Goal: Contribute content

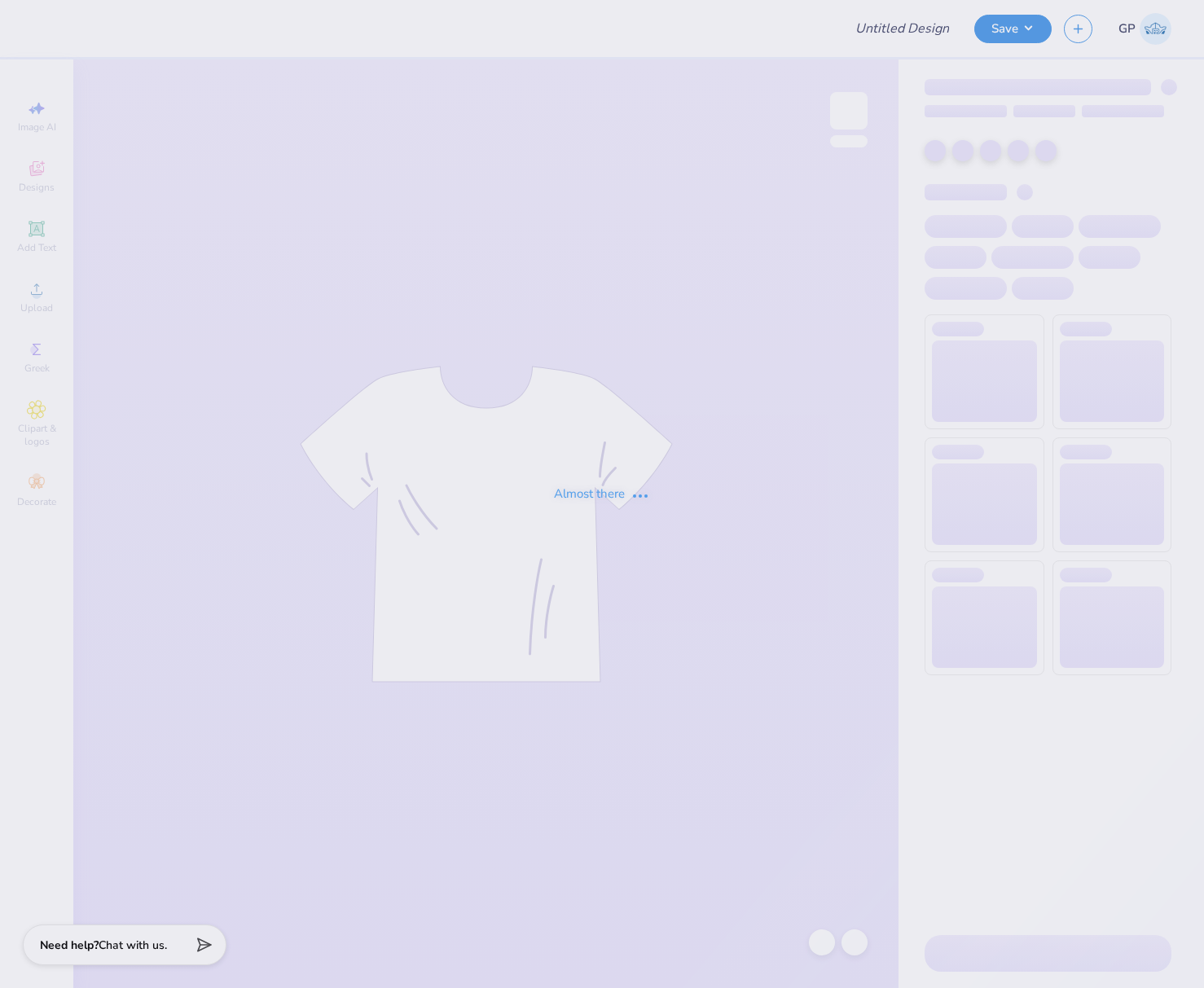
type input "axp 2025"
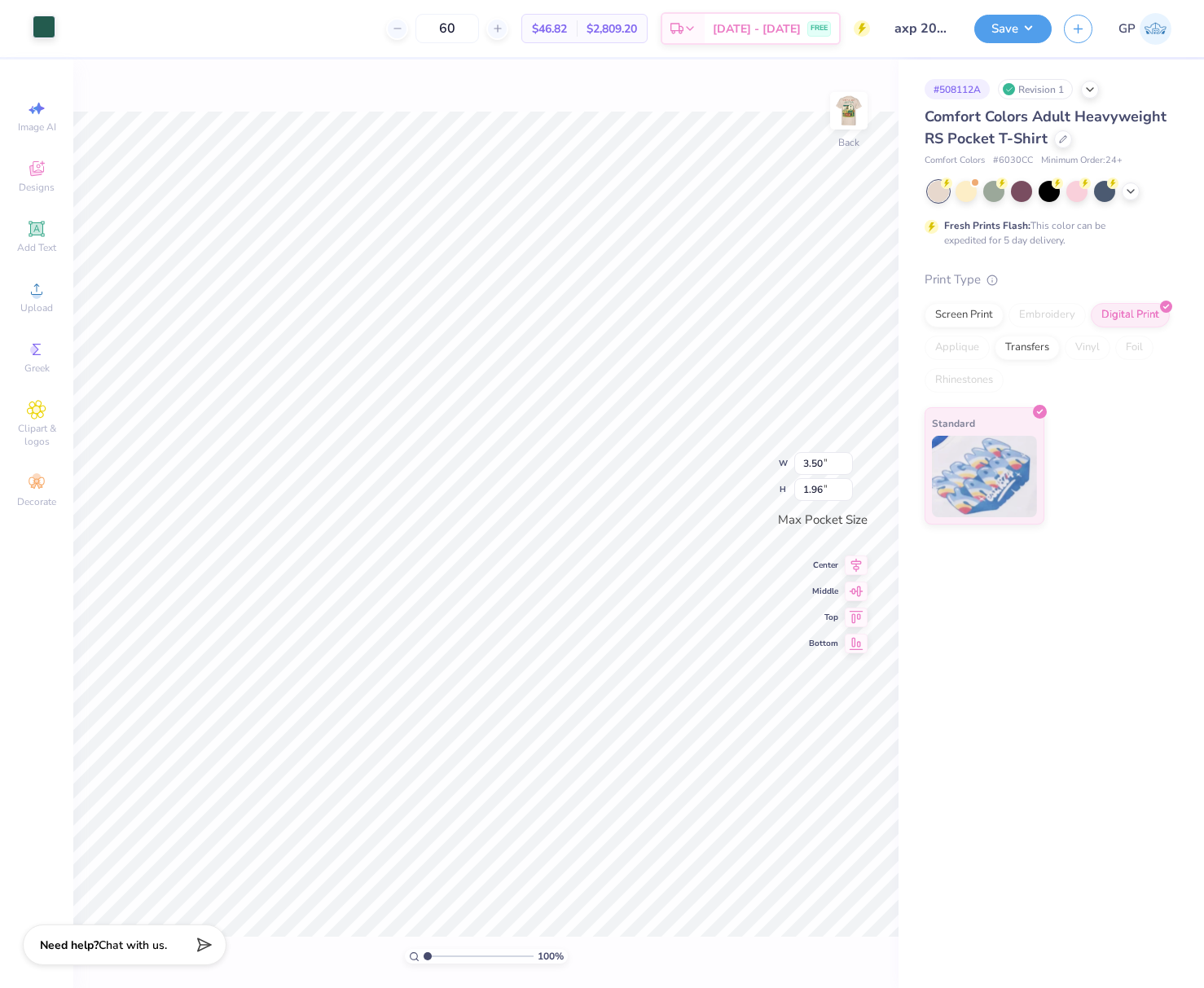
click at [40, 23] on div at bounding box center [43, 27] width 23 height 23
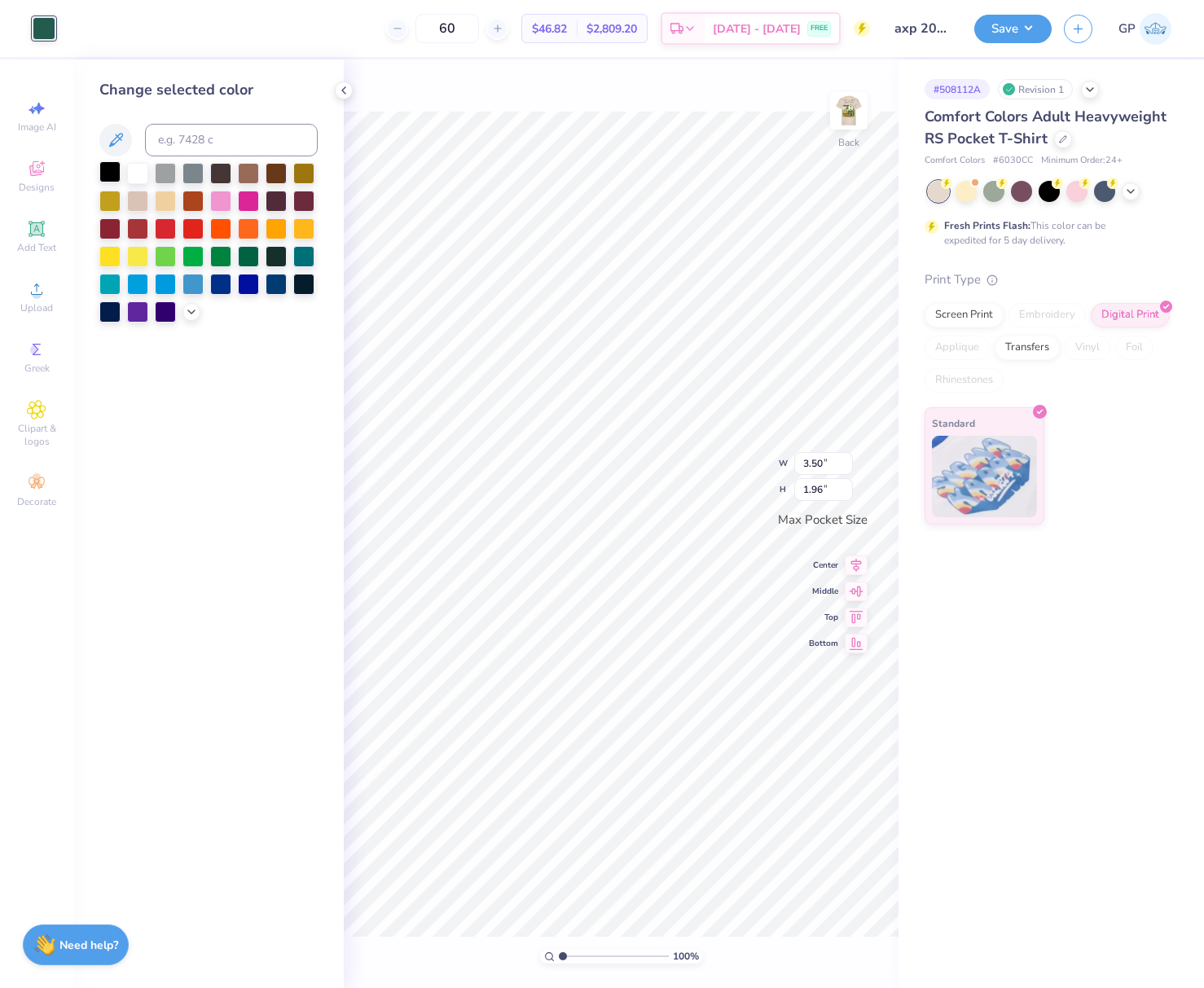
click at [105, 168] on div at bounding box center [109, 171] width 21 height 21
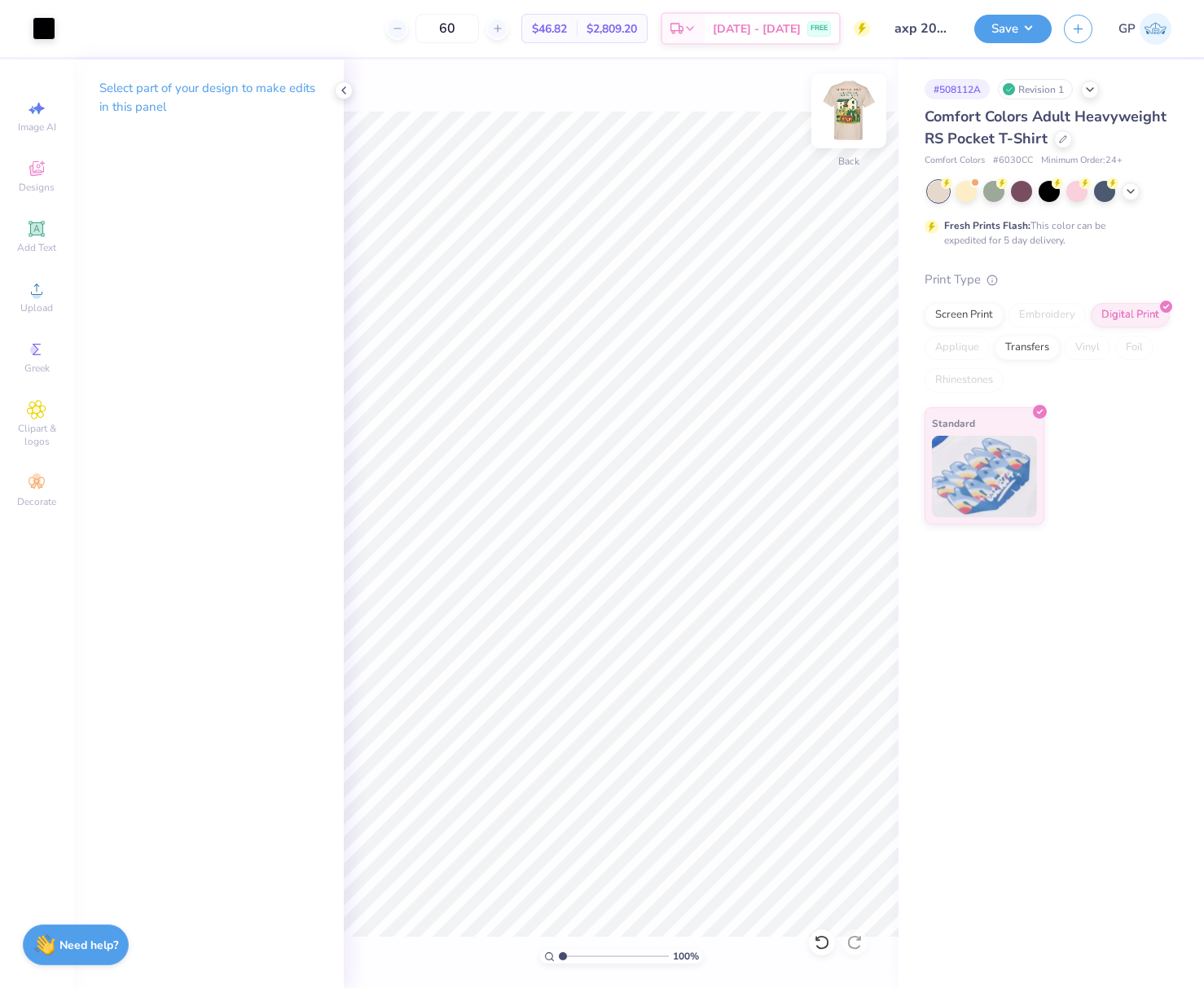
click at [840, 111] on img at bounding box center [849, 111] width 65 height 65
click at [1095, 761] on div "# 508112A Revision 1 Comfort Colors Adult Heavyweight RS Pocket T-Shirt Comfort…" at bounding box center [1051, 524] width 305 height 929
click at [213, 360] on div "Select part of your design to make edits in this panel" at bounding box center [208, 524] width 270 height 929
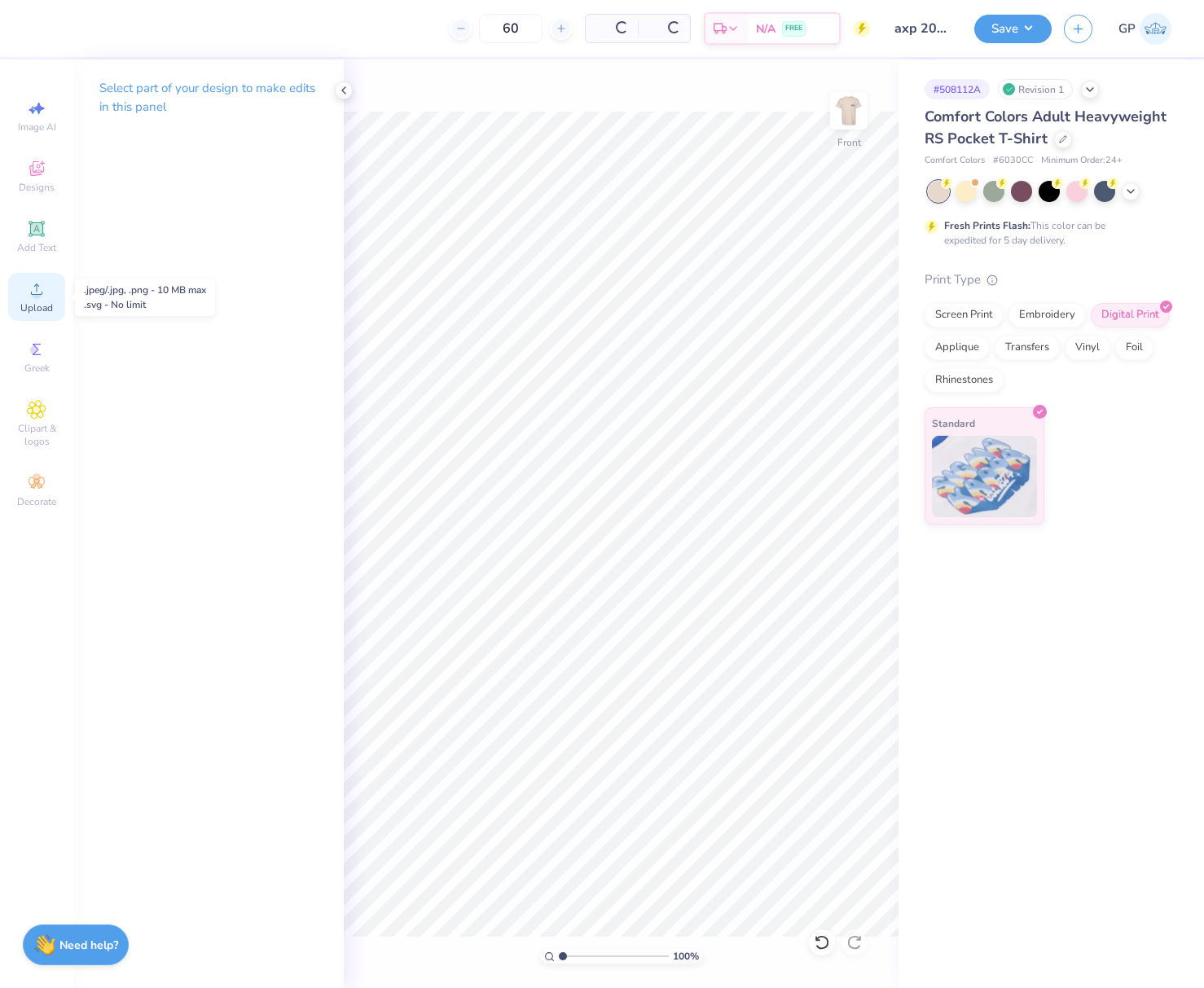
click at [40, 297] on circle at bounding box center [36, 294] width 9 height 9
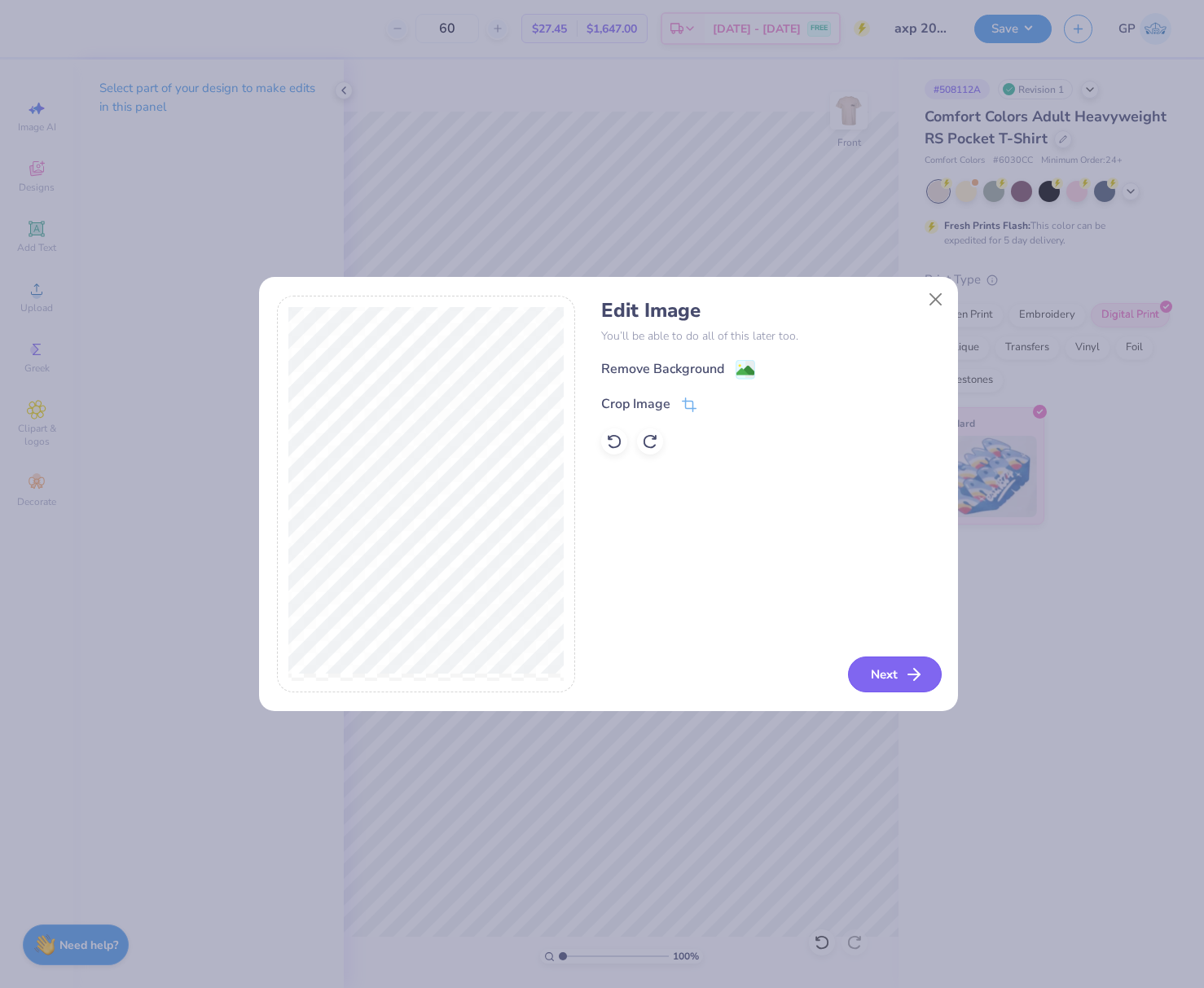
click at [883, 670] on button "Next" at bounding box center [895, 674] width 93 height 36
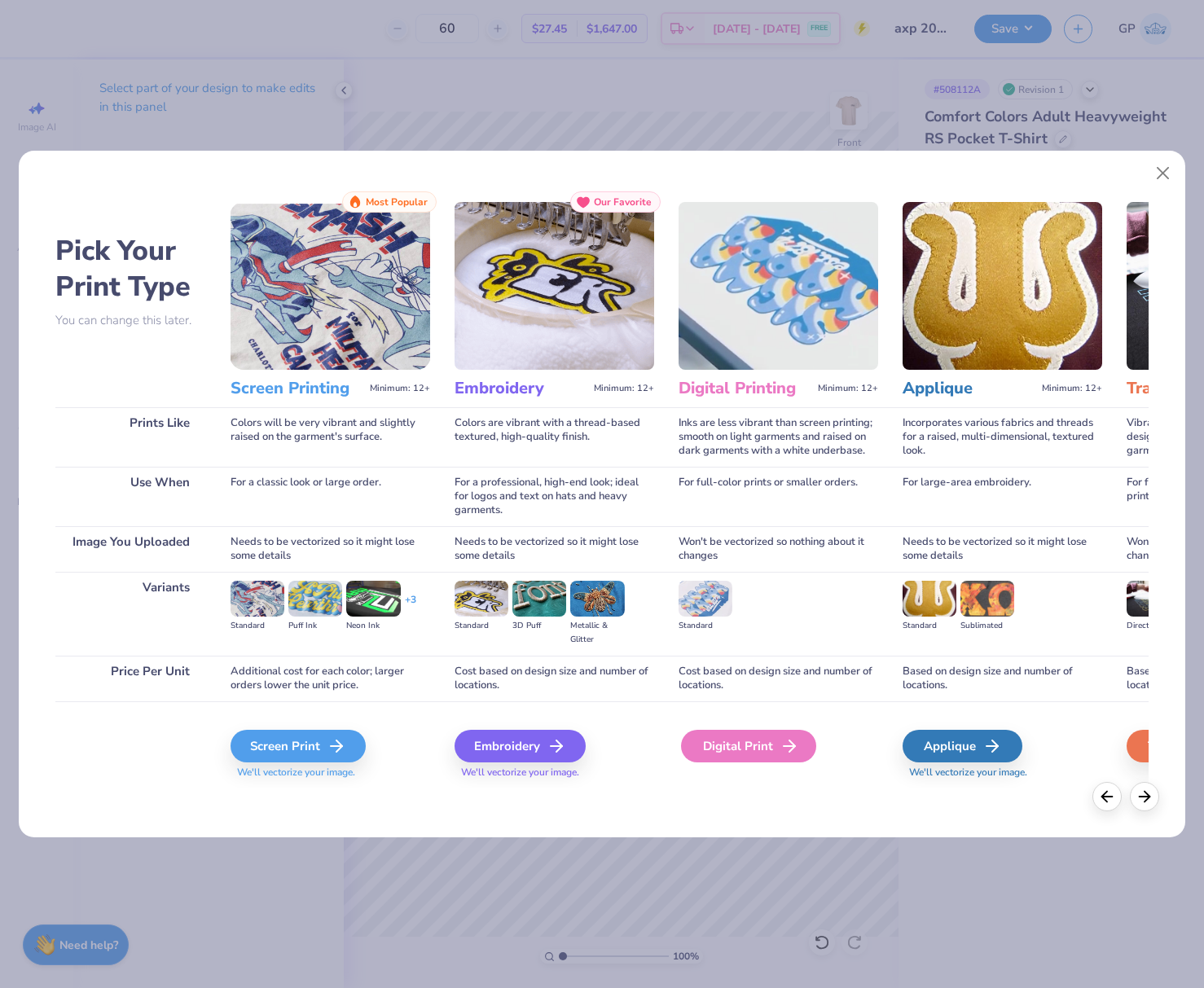
click at [719, 750] on div "Digital Print" at bounding box center [749, 745] width 135 height 33
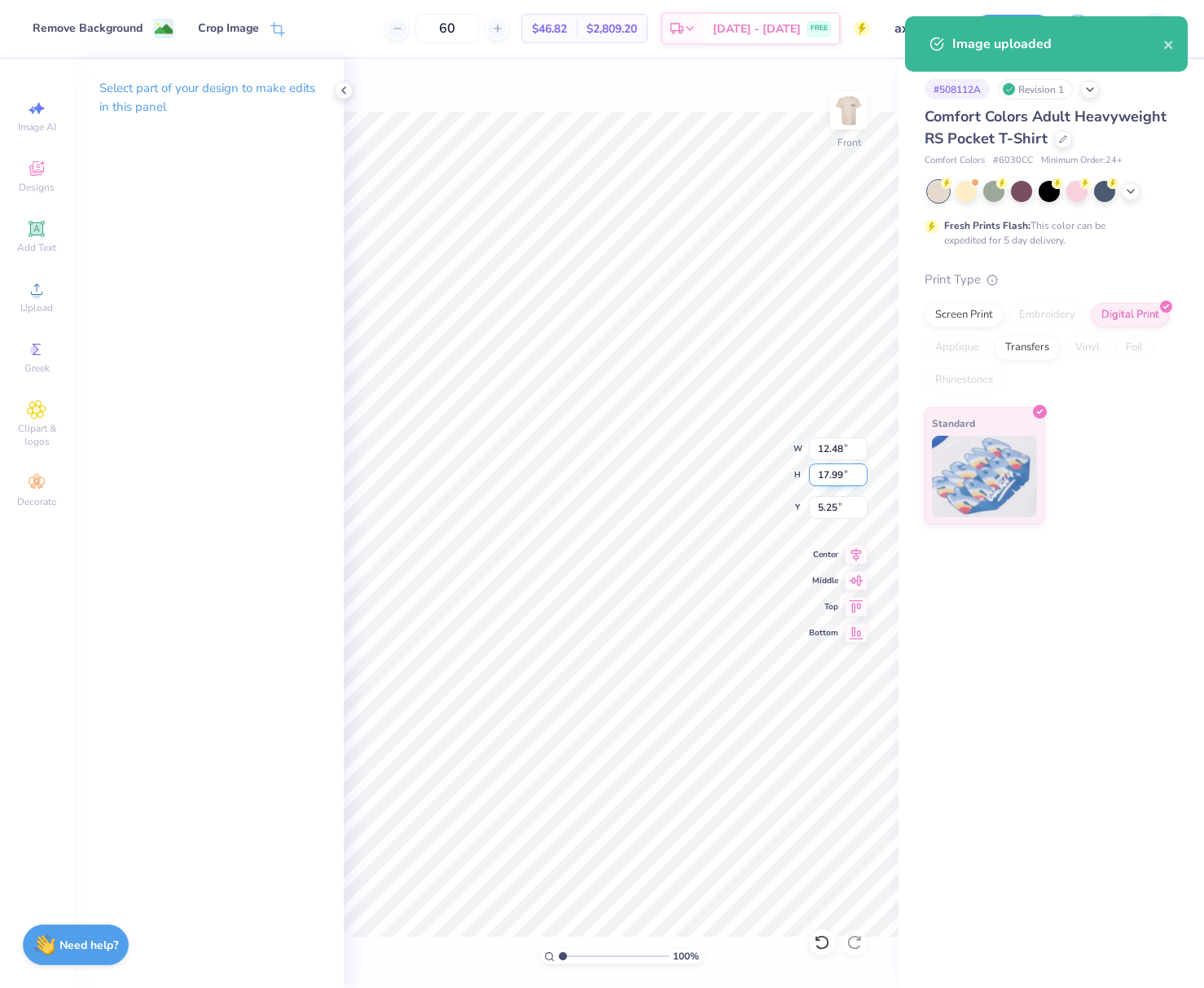
click at [843, 483] on input "17.99" at bounding box center [838, 474] width 58 height 23
type input "15"
type input "10.41"
type input "15.00"
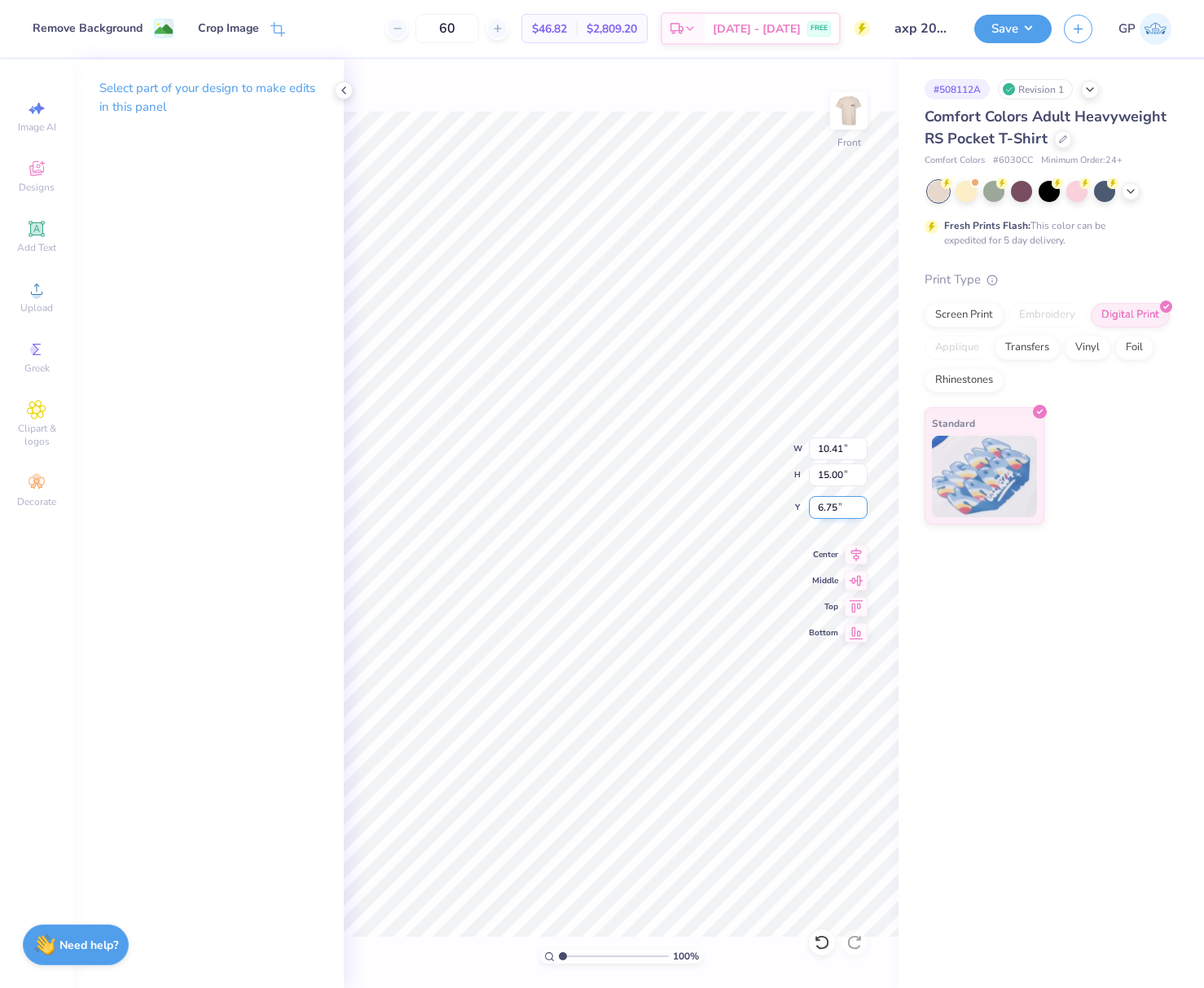
click at [835, 514] on input "6.75" at bounding box center [838, 507] width 58 height 23
type input "3.00"
click at [838, 108] on img at bounding box center [849, 111] width 65 height 65
click at [1005, 30] on button "Save" at bounding box center [1012, 27] width 78 height 28
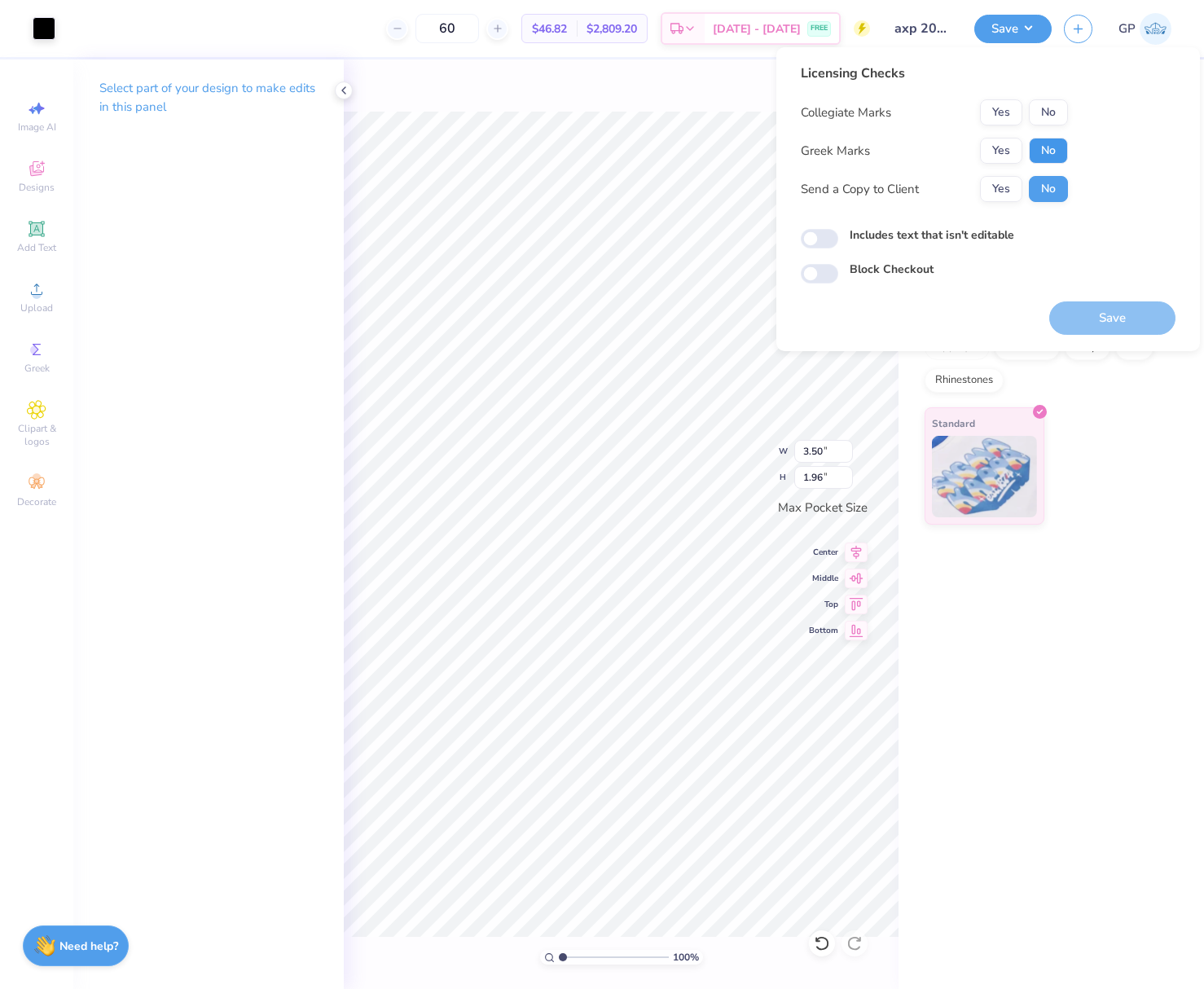
click at [1050, 152] on button "No" at bounding box center [1048, 150] width 39 height 26
click at [1051, 111] on button "No" at bounding box center [1048, 112] width 39 height 26
click at [1002, 158] on button "Yes" at bounding box center [1001, 150] width 43 height 26
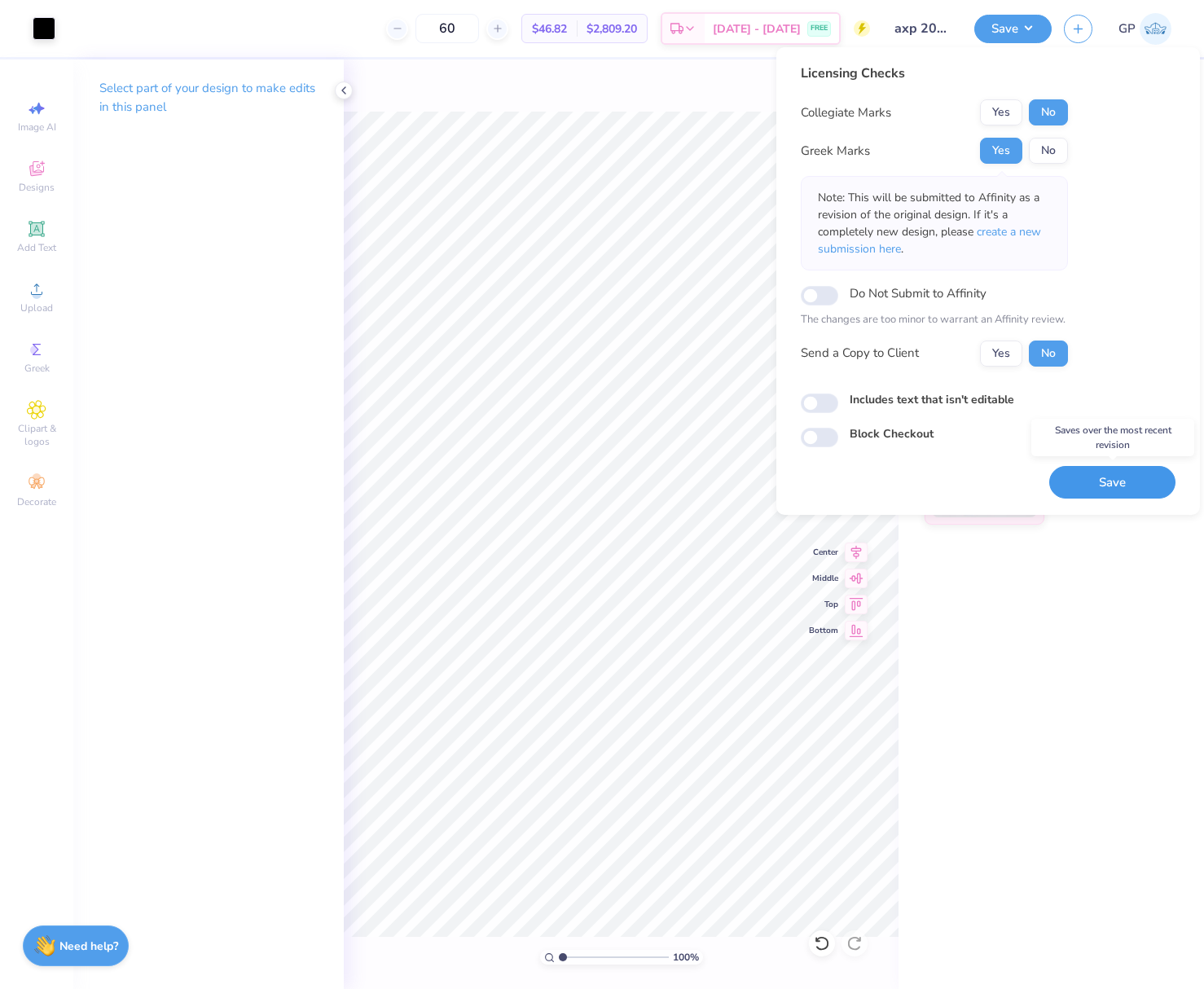
click at [1094, 484] on button "Save" at bounding box center [1111, 483] width 126 height 33
